Goal: Task Accomplishment & Management: Use online tool/utility

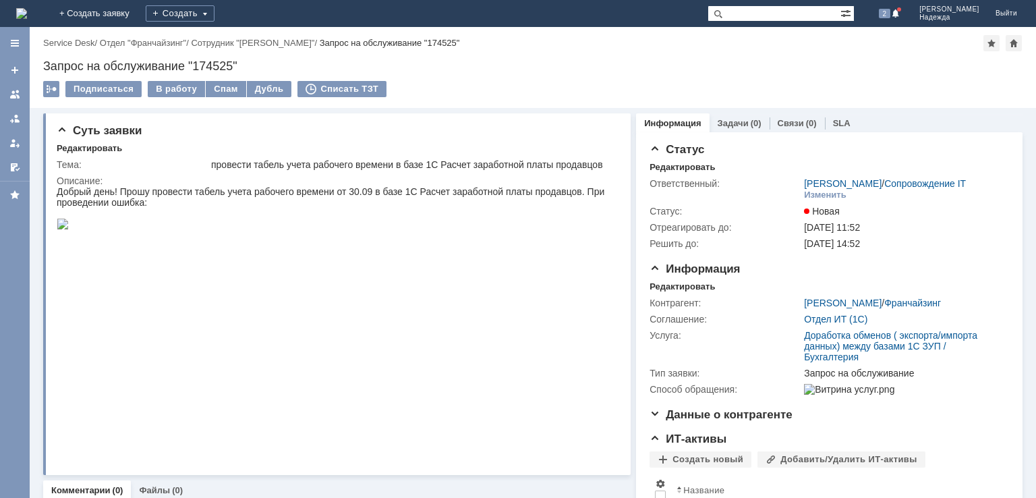
click at [210, 59] on div "Запрос на обслуживание "174525"" at bounding box center [533, 65] width 980 height 13
copy div "174525"
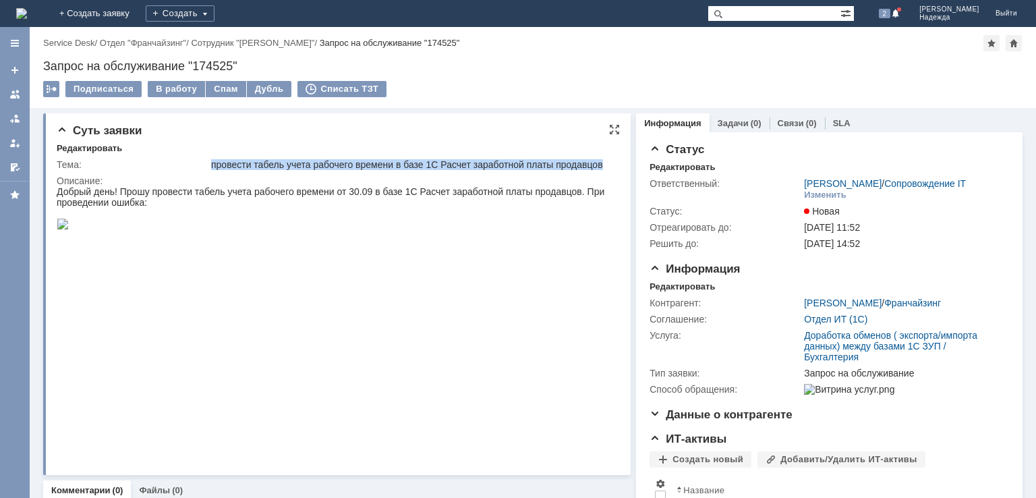
drag, startPoint x: 264, startPoint y: 175, endPoint x: 212, endPoint y: 164, distance: 53.7
click at [212, 164] on div "провести табель учета рабочего времени в базе 1С Расчет заработной платы продав…" at bounding box center [411, 164] width 401 height 11
copy div "провести табель учета рабочего времени в базе 1С Расчет заработной платы продав…"
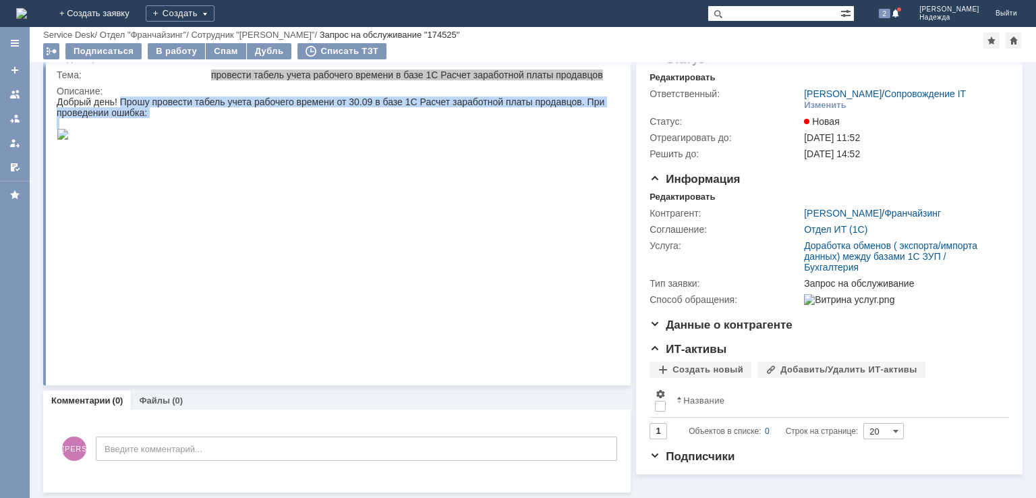
scroll to position [55, 0]
drag, startPoint x: 121, startPoint y: 99, endPoint x: 385, endPoint y: 334, distance: 353.6
click at [385, 152] on body "Добрый день! Прошу провести табель учета рабочего времени от 30.09 в базе 1С Ра…" at bounding box center [332, 124] width 551 height 56
copy body "Прошу провести табель учета рабочего времени от 30.09 в базе 1С Расчет заработн…"
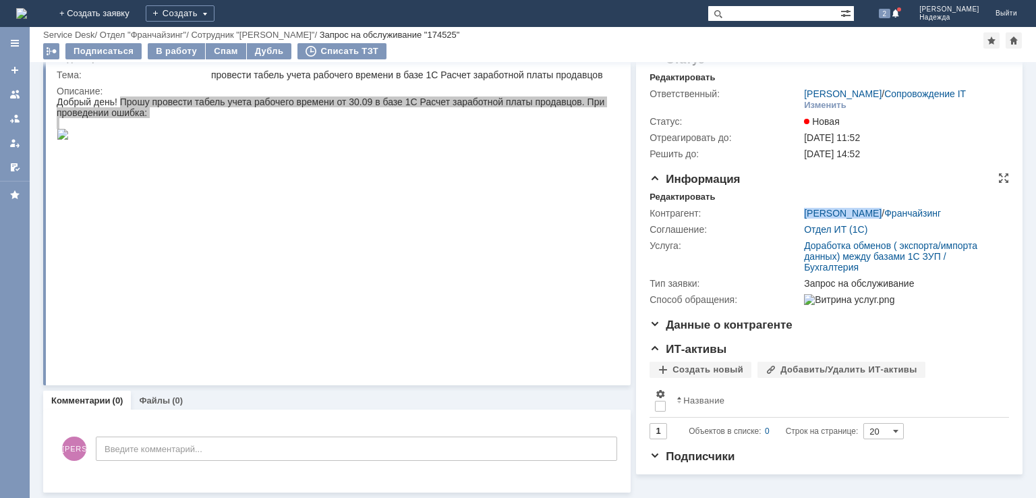
drag, startPoint x: 797, startPoint y: 200, endPoint x: 868, endPoint y: 203, distance: 70.9
click at [868, 205] on td "[PERSON_NAME] / Франчайзинг" at bounding box center [903, 213] width 204 height 16
copy link "[PERSON_NAME]"
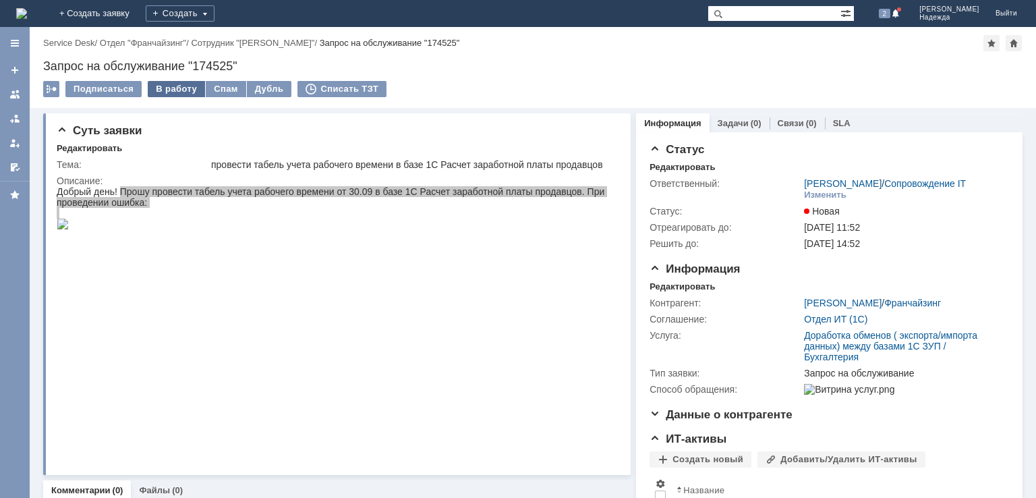
click at [177, 88] on div "В работу" at bounding box center [176, 89] width 57 height 16
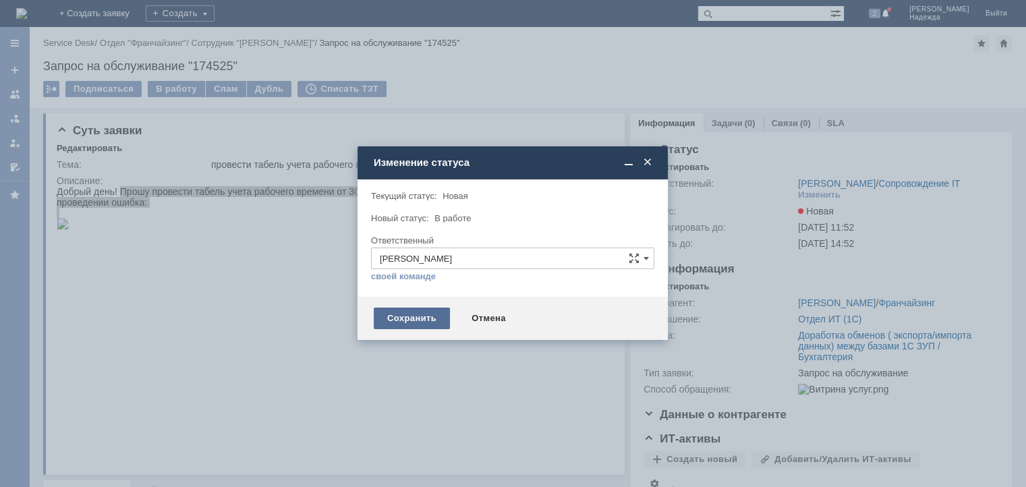
click at [383, 320] on div "Сохранить" at bounding box center [412, 319] width 76 height 22
